Goal: Task Accomplishment & Management: Use online tool/utility

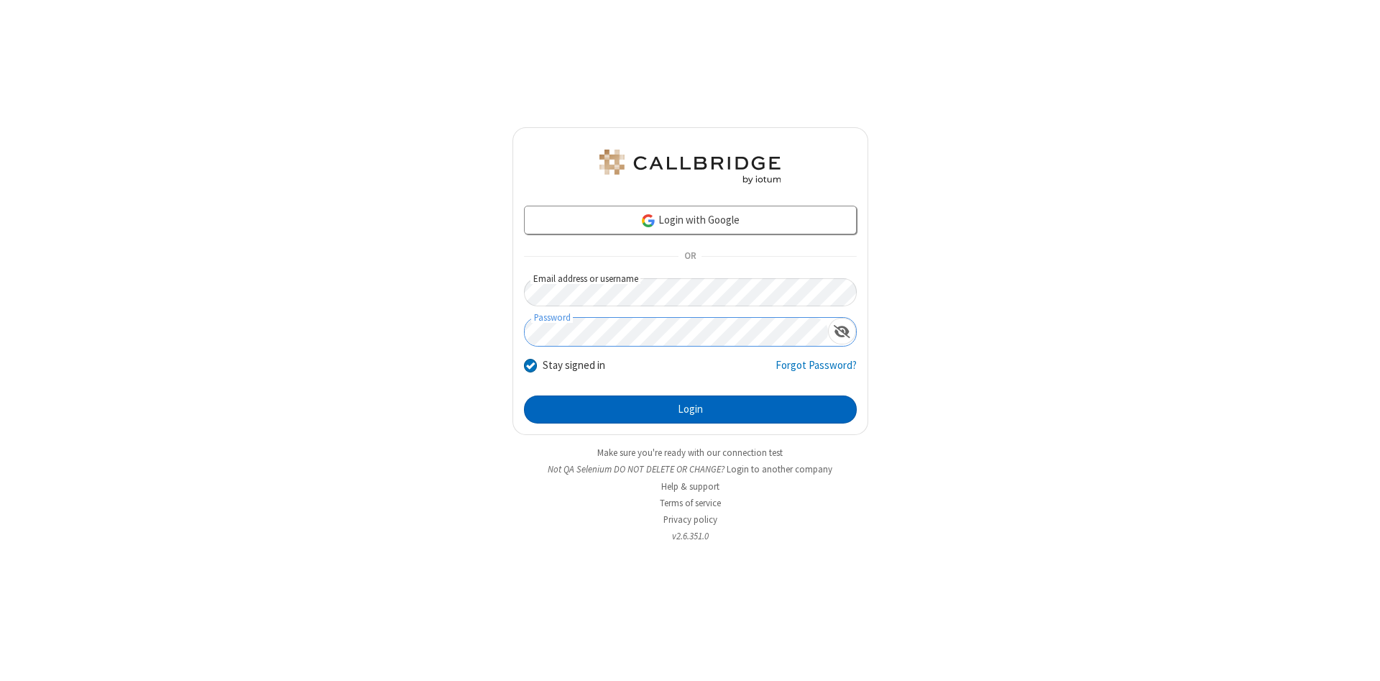
click at [690, 410] on button "Login" at bounding box center [690, 409] width 333 height 29
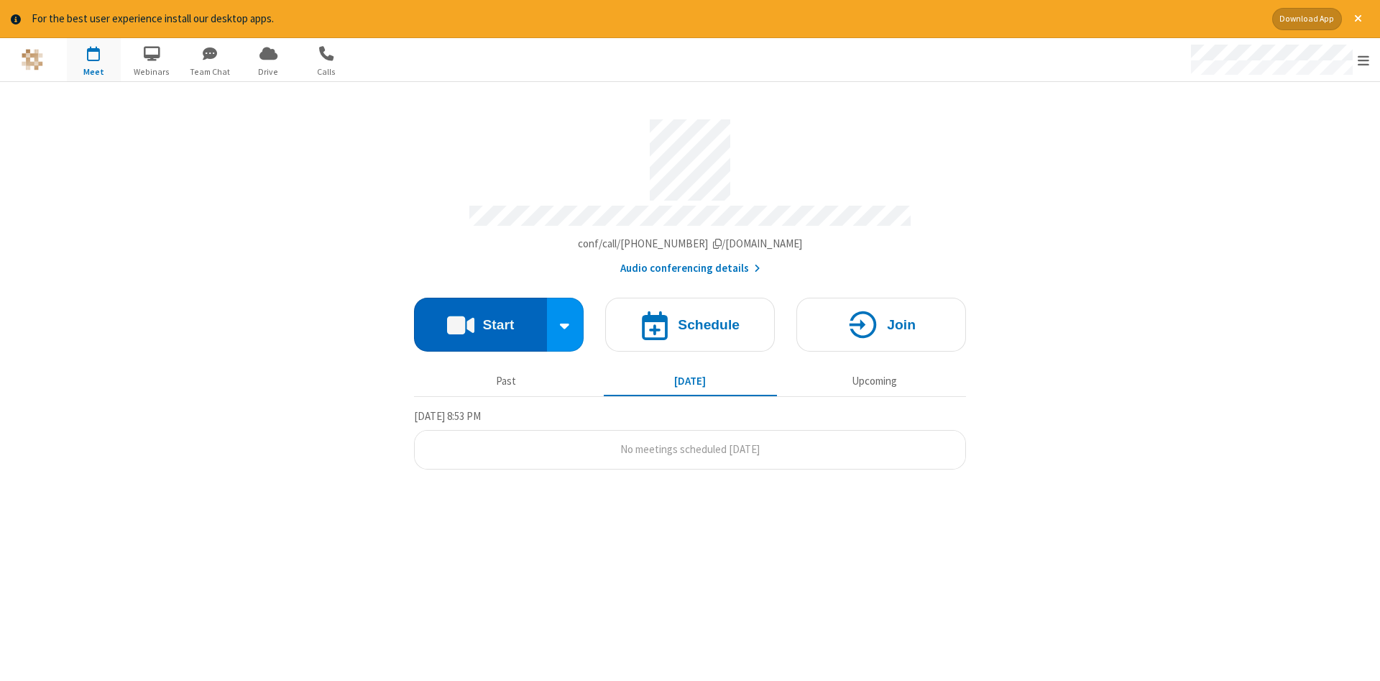
click at [480, 319] on button "Start" at bounding box center [480, 325] width 133 height 54
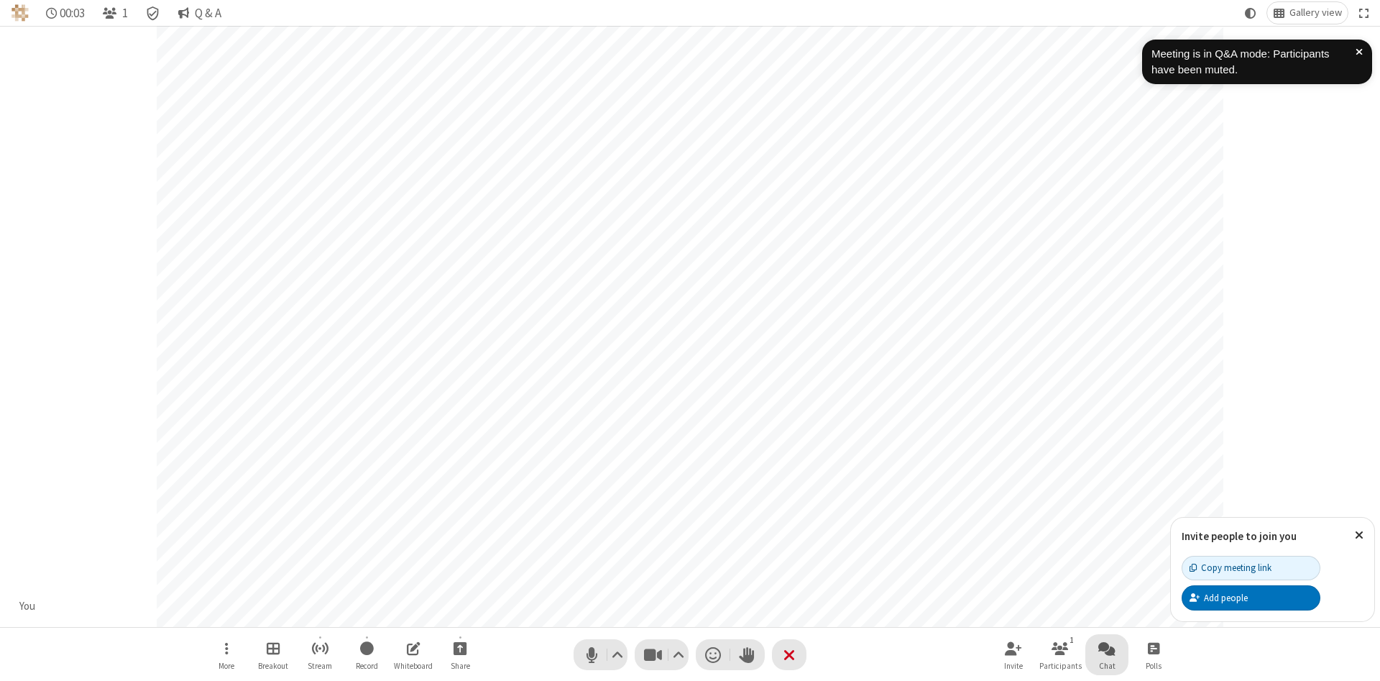
click at [1107, 648] on span "Open chat" at bounding box center [1107, 648] width 17 height 18
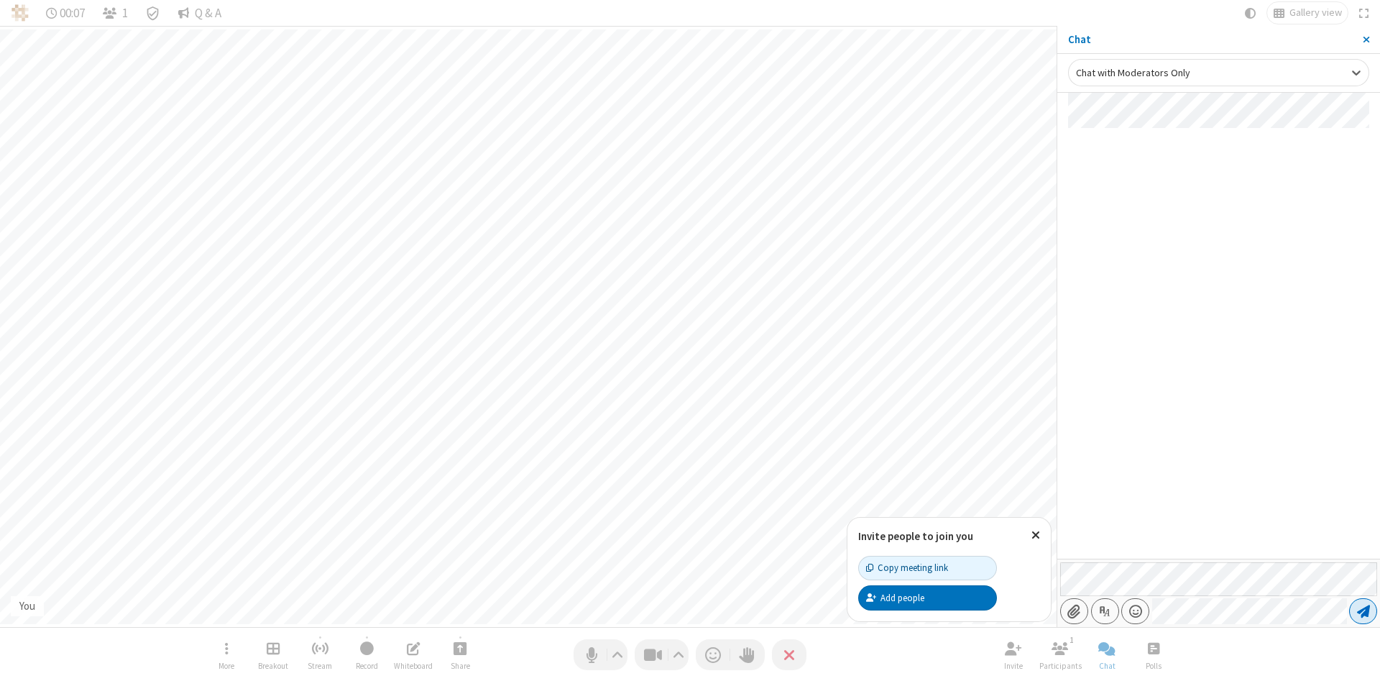
click at [1363, 611] on span "Send message" at bounding box center [1363, 611] width 13 height 14
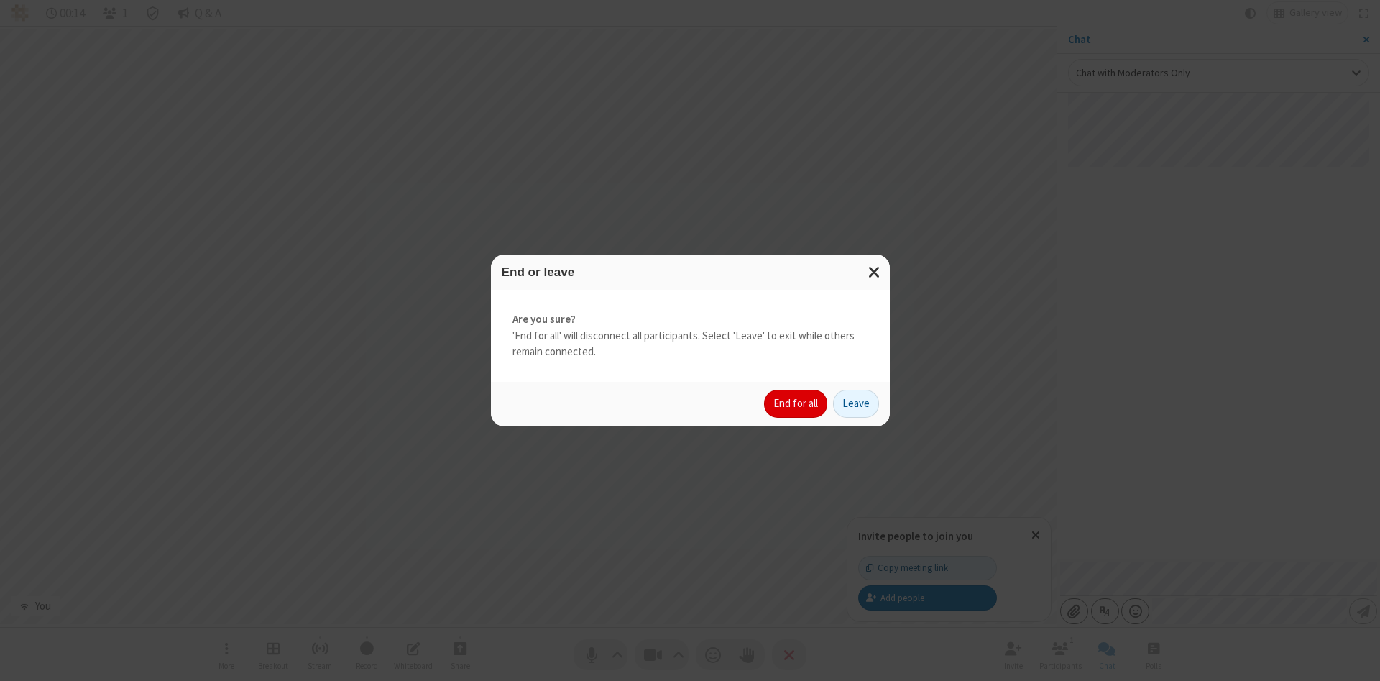
click at [797, 403] on button "End for all" at bounding box center [795, 404] width 63 height 29
